Goal: Transaction & Acquisition: Book appointment/travel/reservation

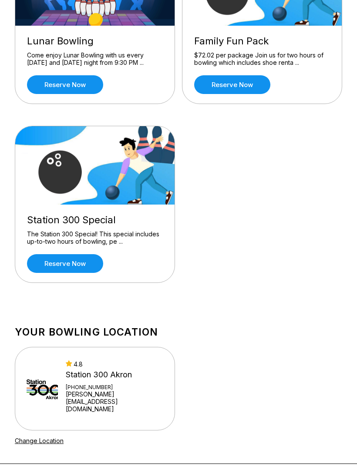
scroll to position [144, 0]
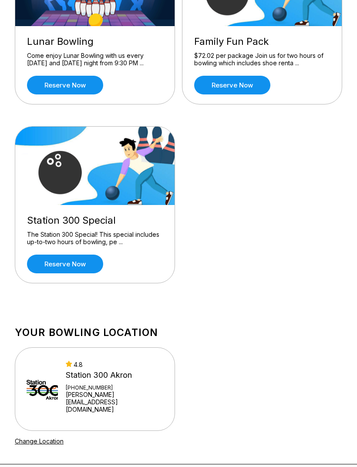
click at [209, 87] on link "Reserve now" at bounding box center [232, 85] width 76 height 19
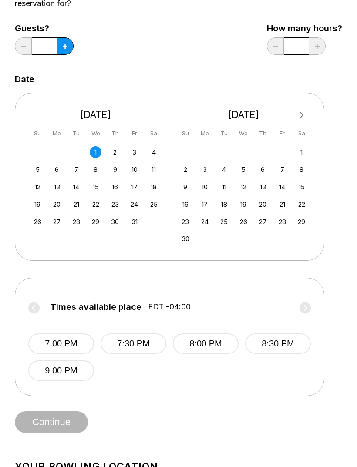
scroll to position [107, 0]
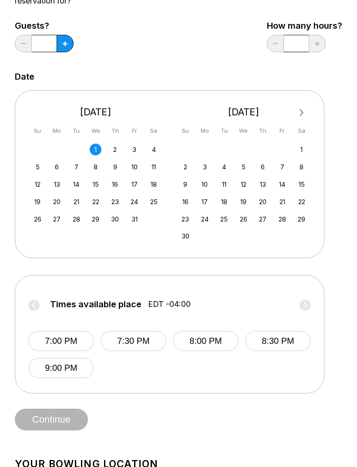
click at [37, 166] on div "5" at bounding box center [38, 167] width 12 height 12
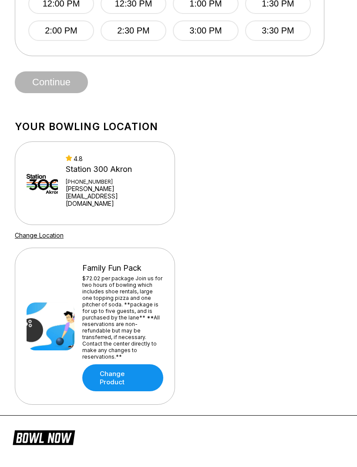
scroll to position [444, 0]
click at [102, 364] on link "Change Product" at bounding box center [122, 377] width 81 height 27
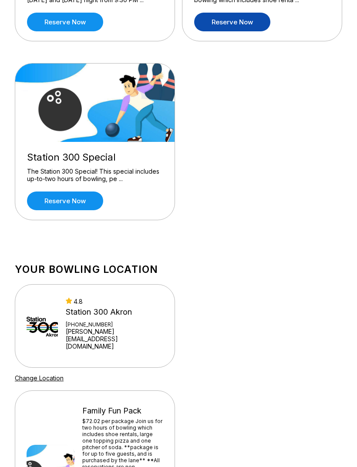
scroll to position [207, 0]
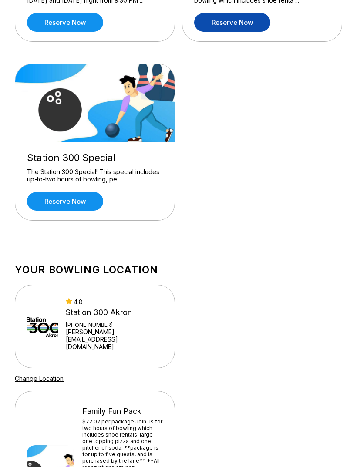
click at [47, 208] on link "Reserve now" at bounding box center [65, 201] width 76 height 19
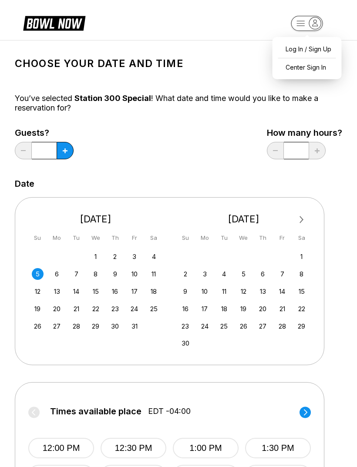
click at [132, 47] on div "Choose your Date and time You’ve selected Station 300 Special ! What date and t…" at bounding box center [178, 294] width 348 height 508
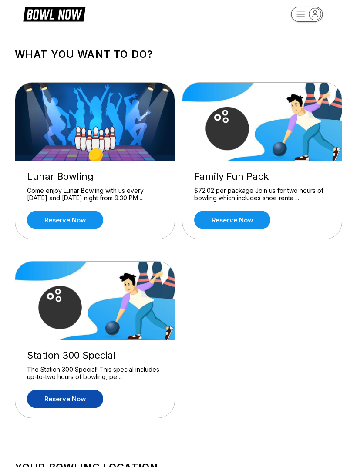
scroll to position [11, 0]
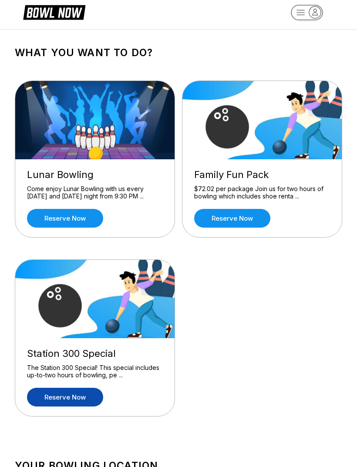
click at [210, 215] on link "Reserve now" at bounding box center [232, 218] width 76 height 19
